Goal: Task Accomplishment & Management: Manage account settings

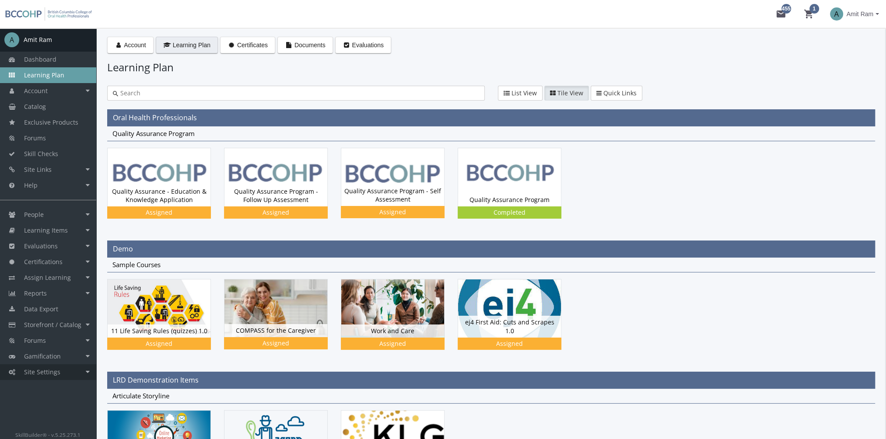
click at [61, 369] on link "Site Settings" at bounding box center [48, 372] width 96 height 16
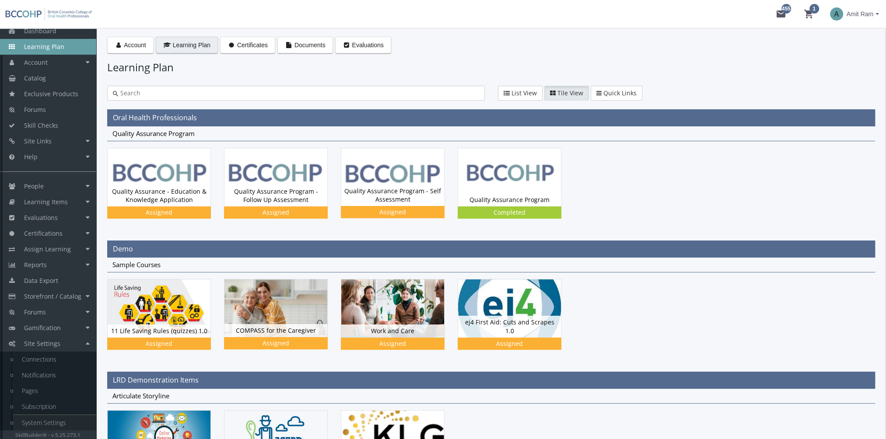
click at [59, 421] on link "System Settings" at bounding box center [54, 423] width 83 height 16
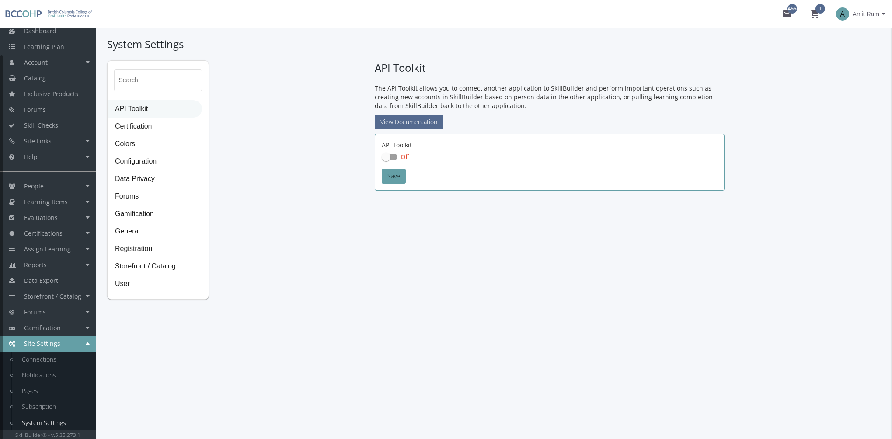
checkbox input "true"
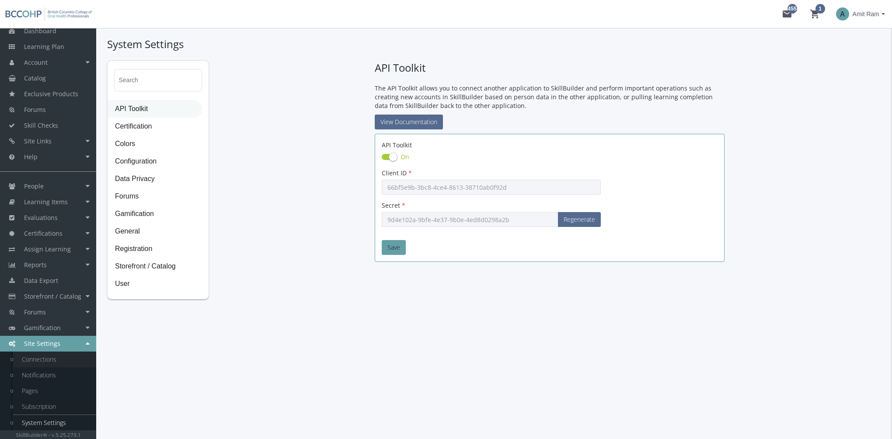
click at [45, 354] on link "Connections" at bounding box center [54, 360] width 83 height 16
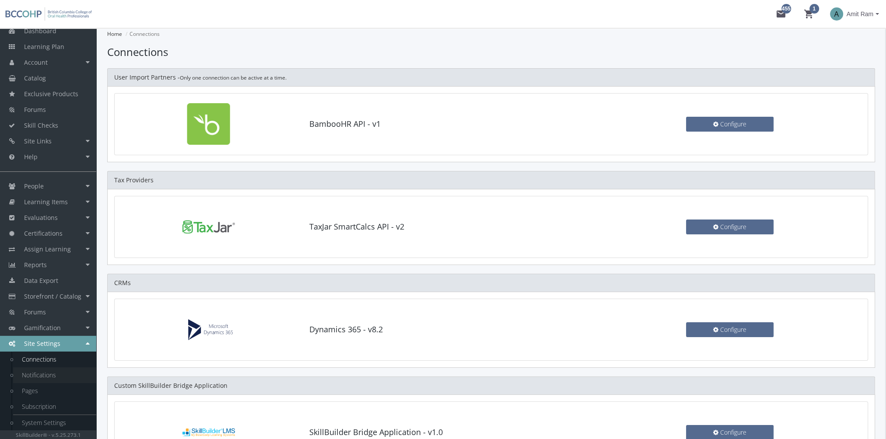
click at [45, 371] on link "Notifications" at bounding box center [54, 375] width 83 height 16
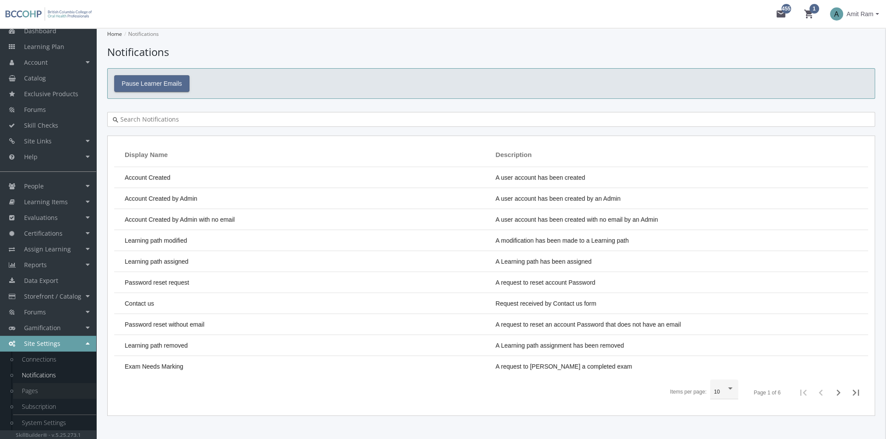
click at [36, 387] on link "Pages" at bounding box center [54, 391] width 83 height 16
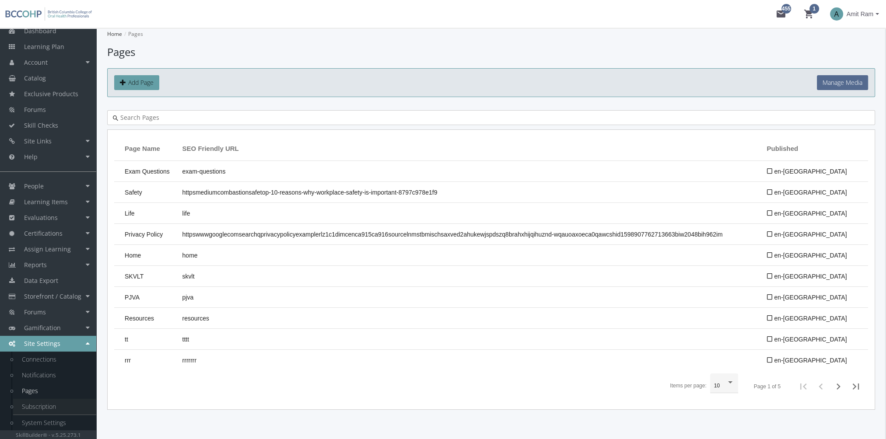
click at [42, 406] on link "Subscription" at bounding box center [54, 407] width 83 height 16
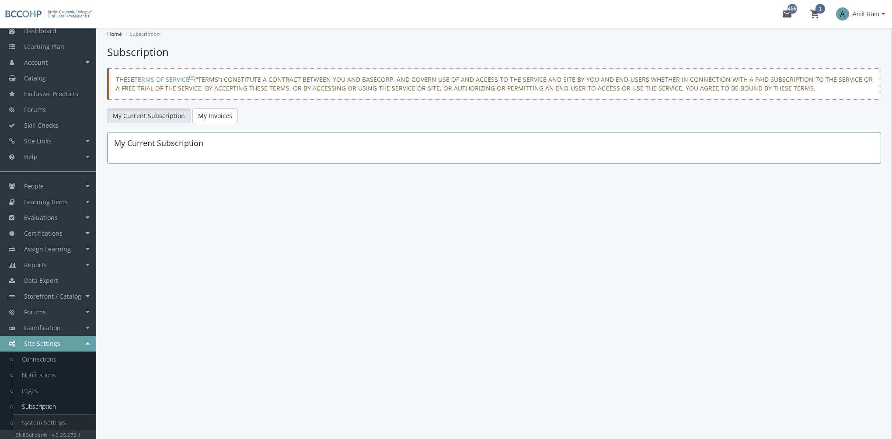
click at [52, 427] on link "System Settings" at bounding box center [54, 423] width 83 height 16
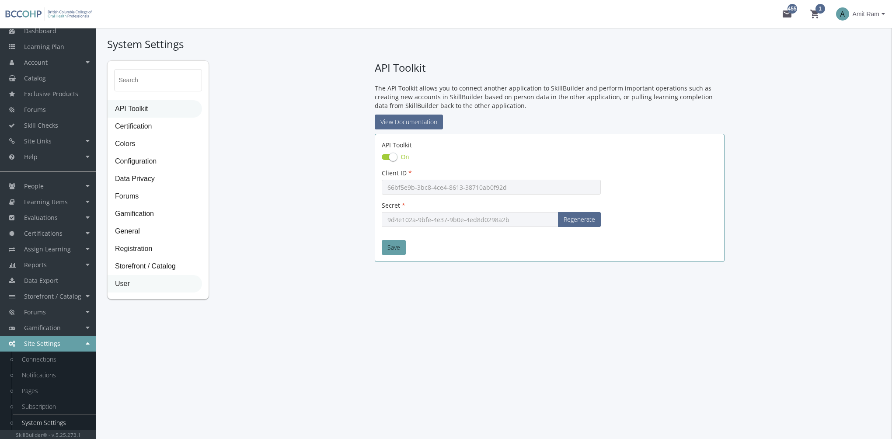
click at [166, 280] on span "User" at bounding box center [155, 284] width 94 height 17
select select "2: 3"
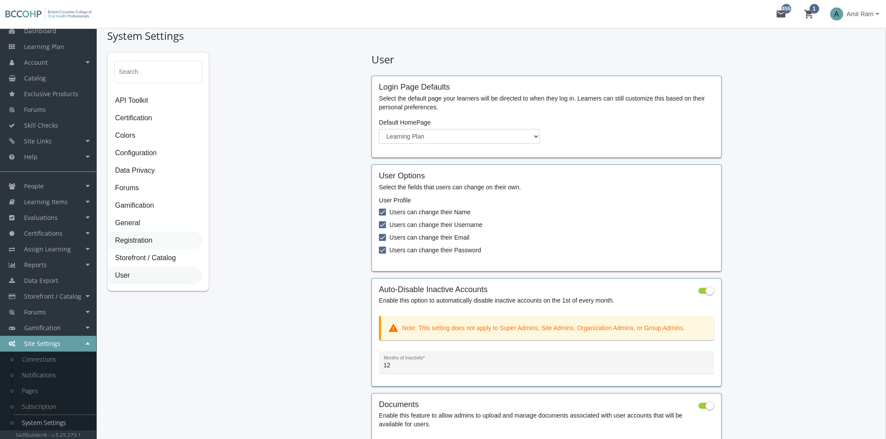
scroll to position [1, 0]
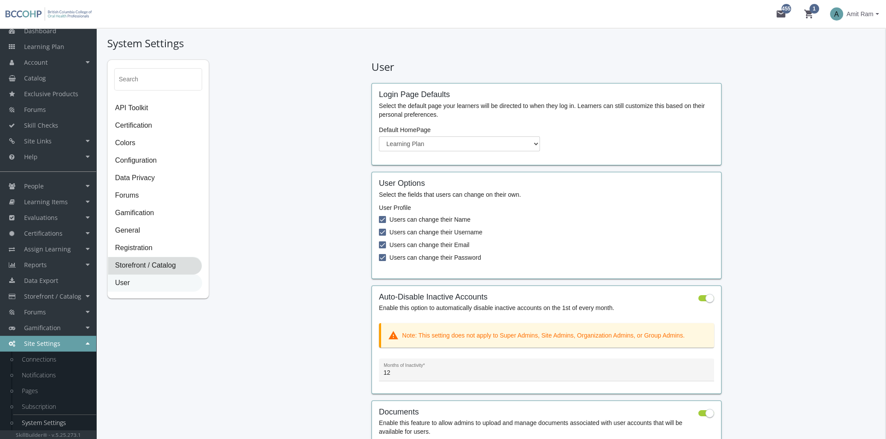
click at [155, 266] on span "Storefront / Catalog" at bounding box center [155, 265] width 94 height 17
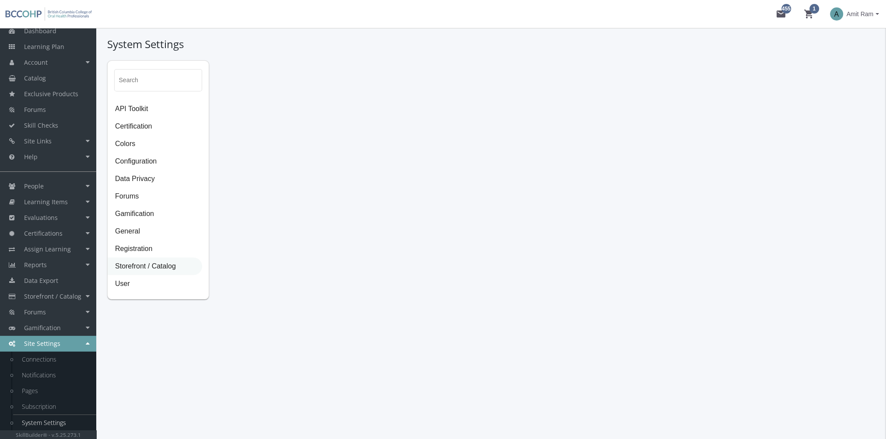
scroll to position [0, 0]
select select "23: USD"
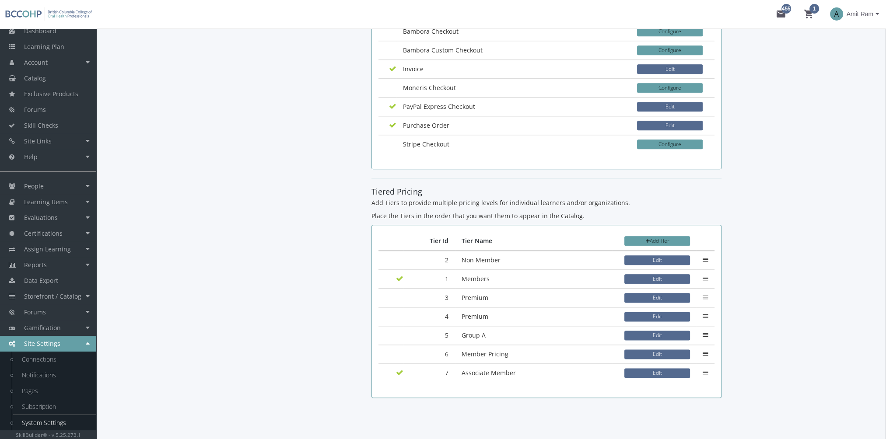
scroll to position [1369, 0]
